Goal: Task Accomplishment & Management: Manage account settings

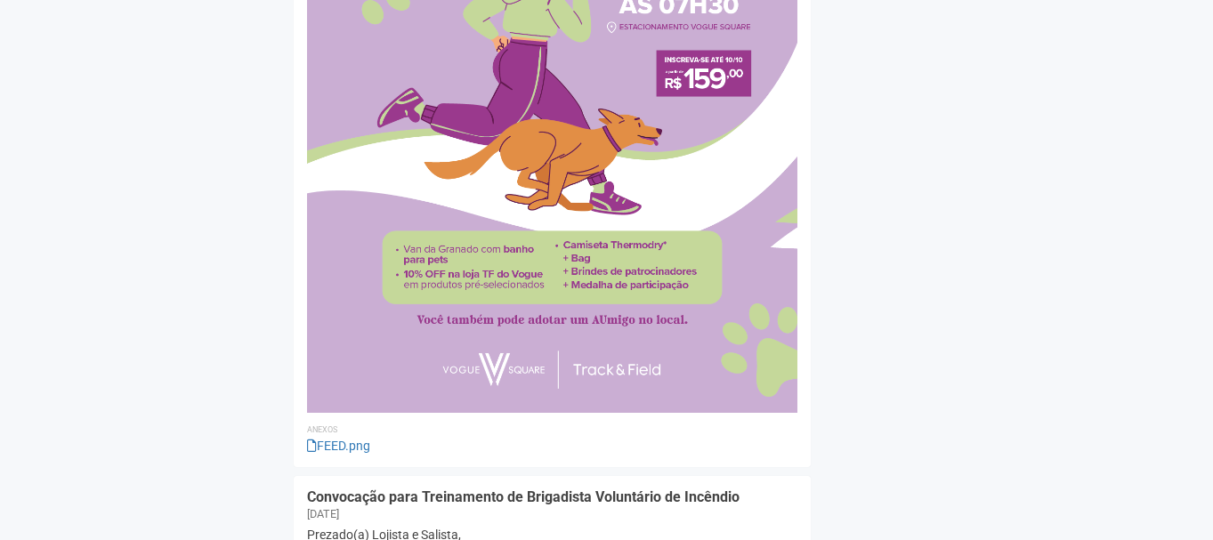
scroll to position [3205, 0]
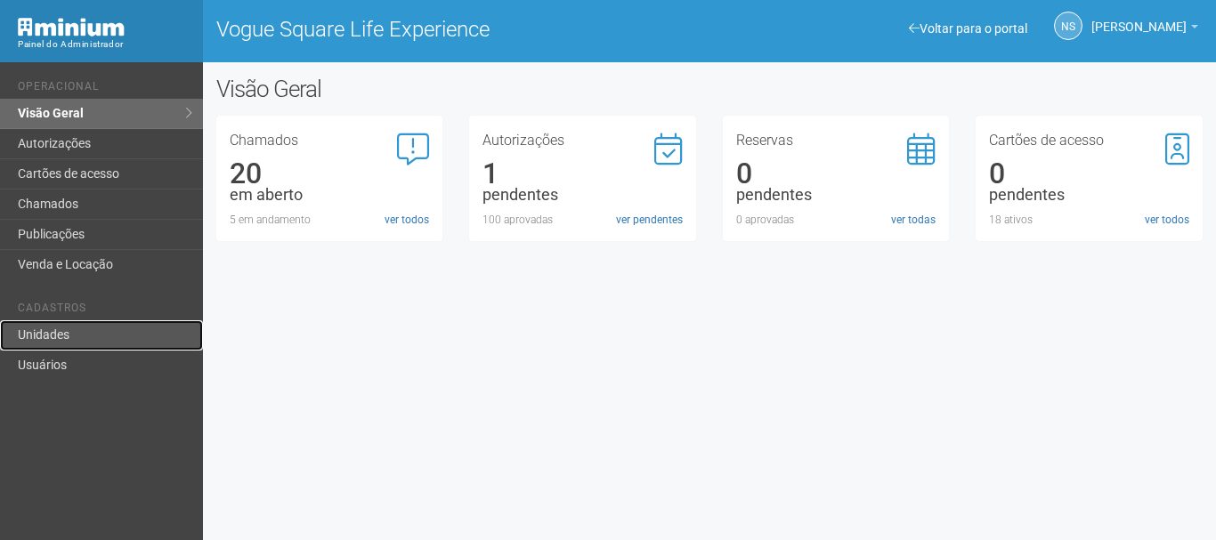
click at [109, 326] on link "Unidades" at bounding box center [101, 335] width 203 height 30
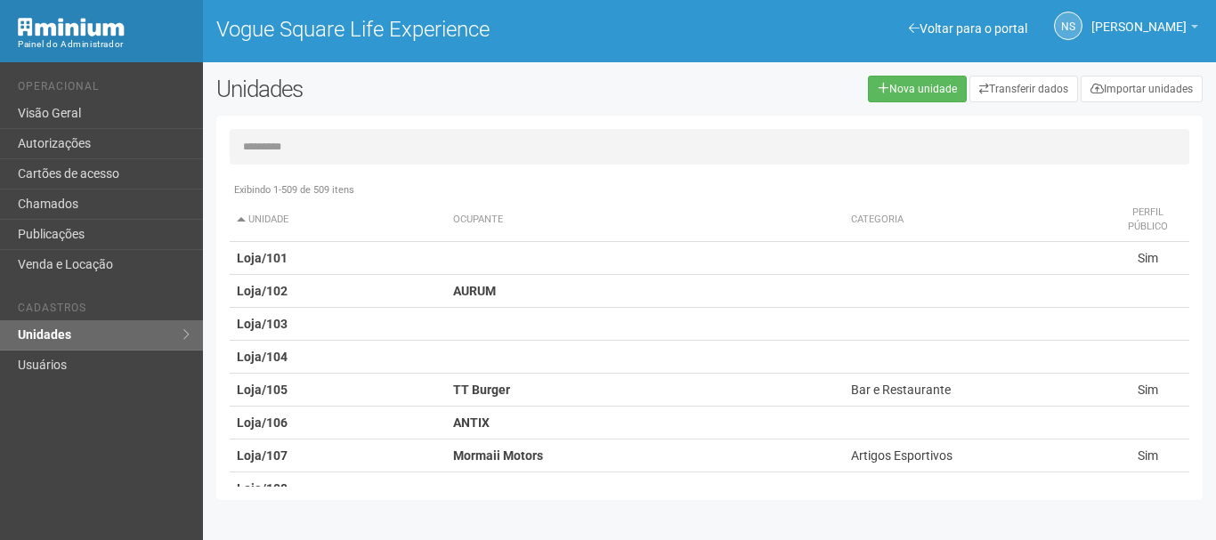
click at [292, 128] on div "Exibindo 1-509 de 509 itens Unidade Ocupante Categoria Perfil público Loja/101 …" at bounding box center [709, 308] width 986 height 385
click at [296, 147] on input "text" at bounding box center [710, 147] width 960 height 36
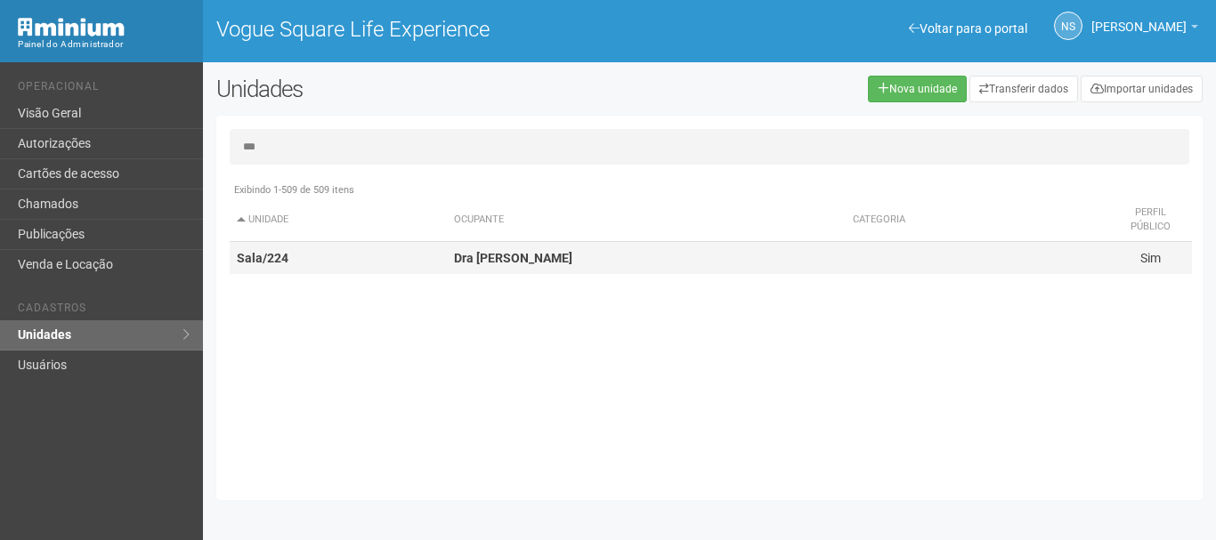
type input "***"
click at [312, 260] on td "Sala/224" at bounding box center [338, 258] width 217 height 33
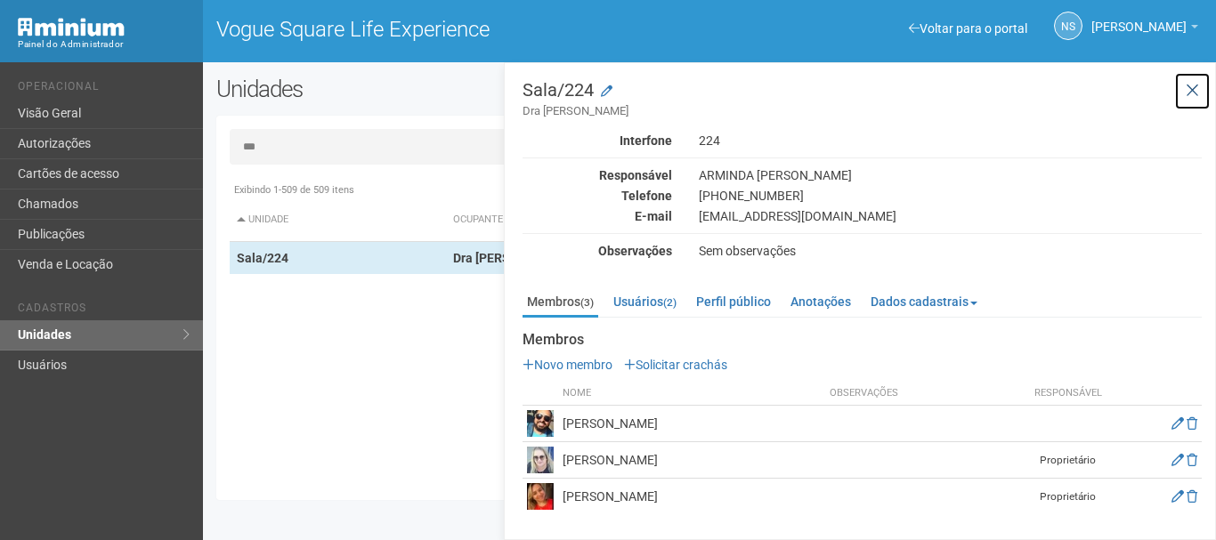
click at [1195, 93] on icon at bounding box center [1192, 91] width 13 height 18
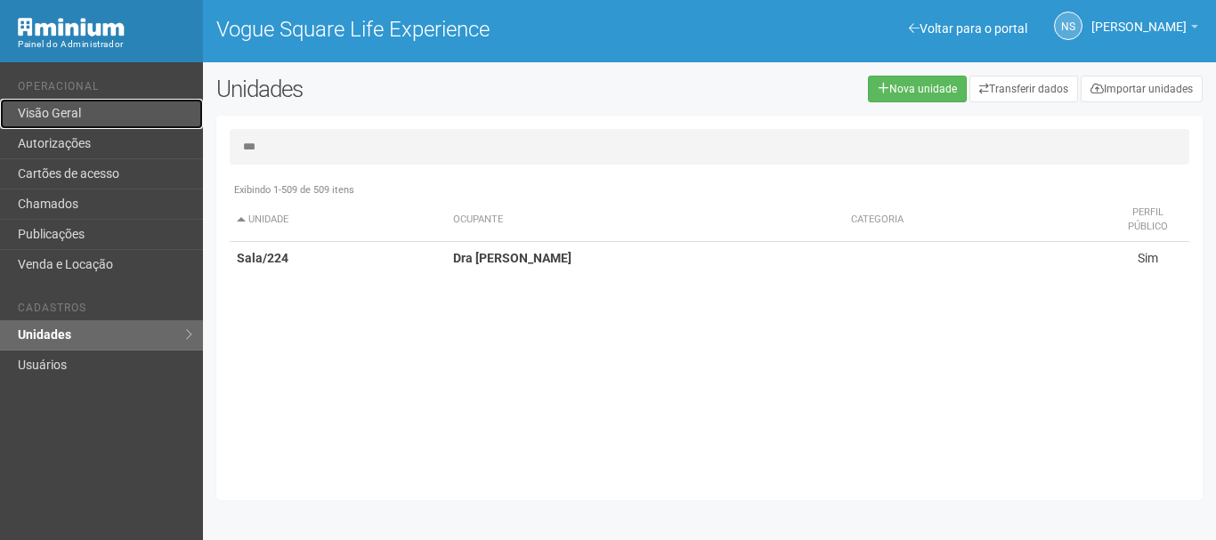
click at [62, 120] on link "Visão Geral" at bounding box center [101, 114] width 203 height 30
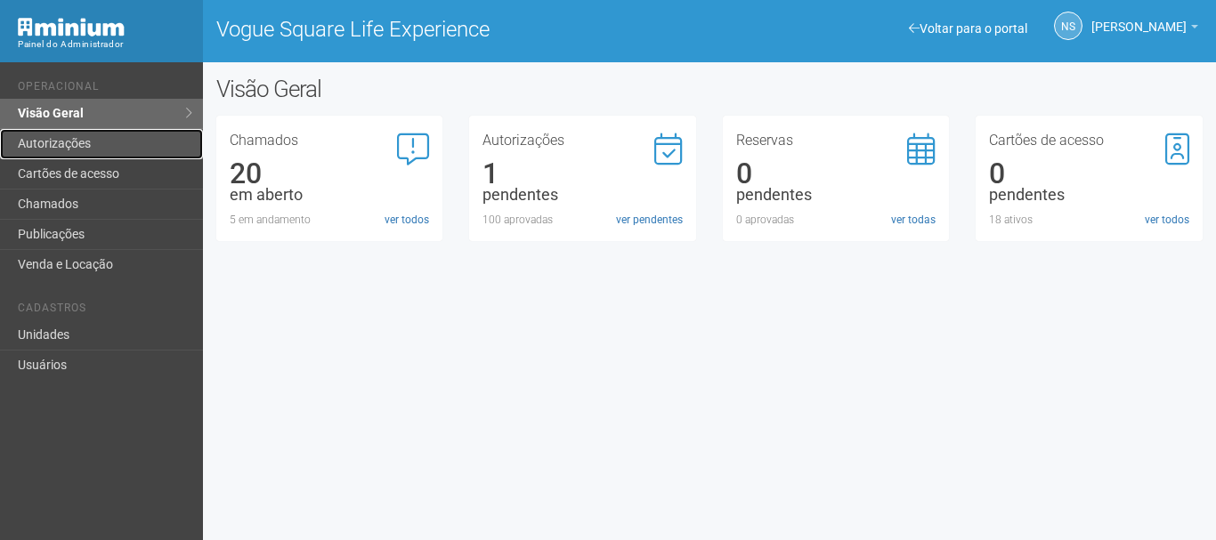
click at [109, 144] on link "Autorizações" at bounding box center [101, 144] width 203 height 30
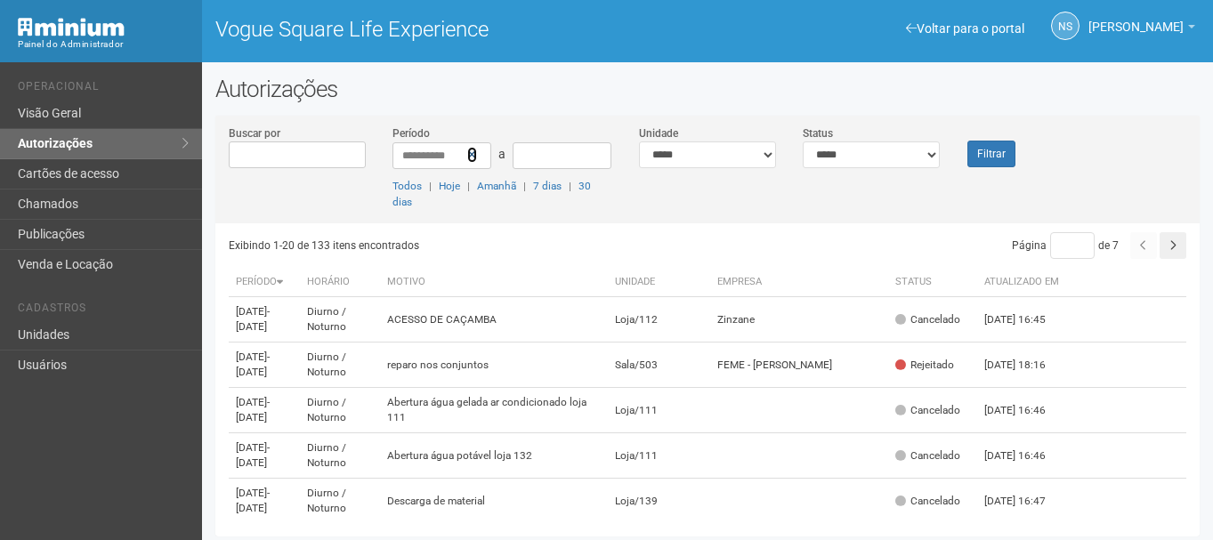
click at [471, 153] on icon at bounding box center [472, 155] width 10 height 12
